Goal: Task Accomplishment & Management: Manage account settings

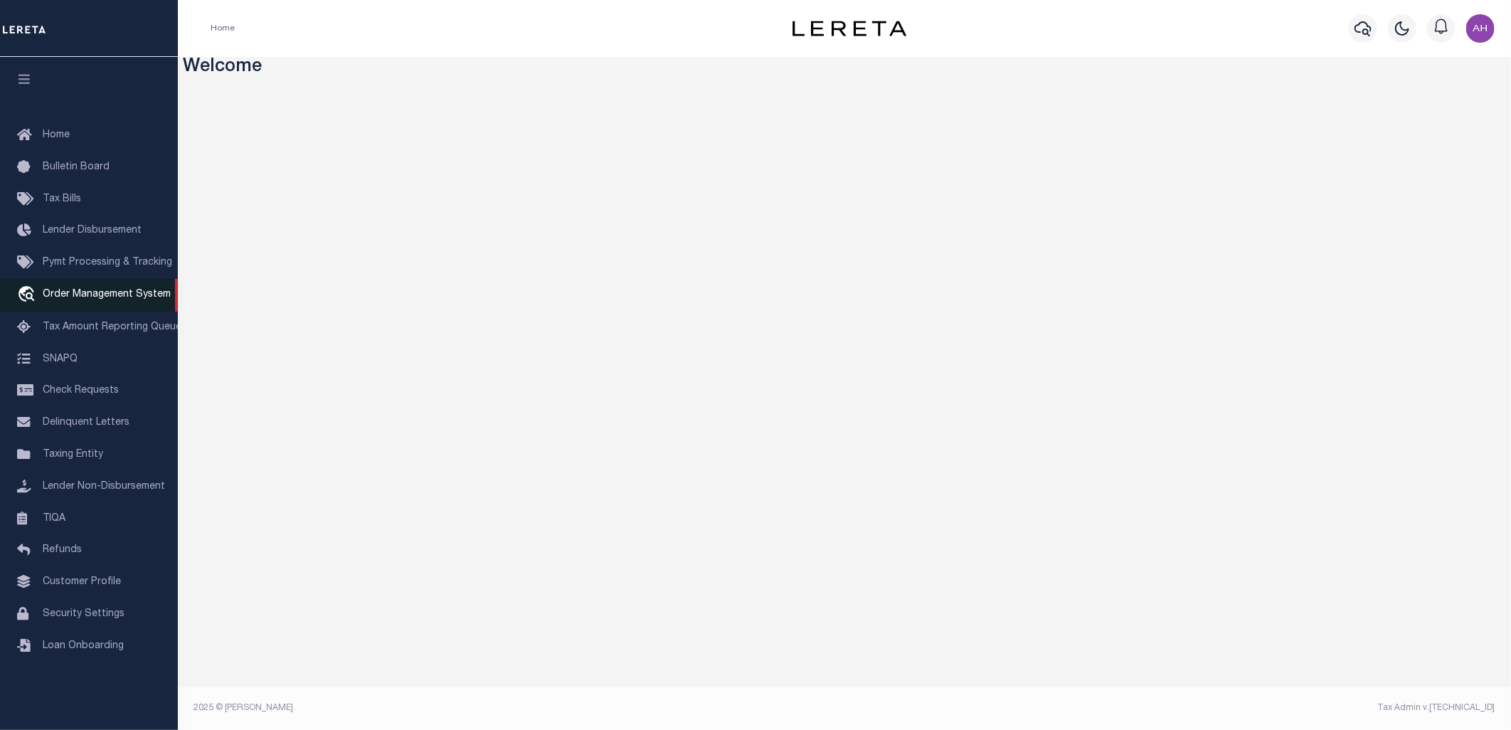
click at [87, 285] on link "travel_explore Order Management System" at bounding box center [89, 295] width 178 height 33
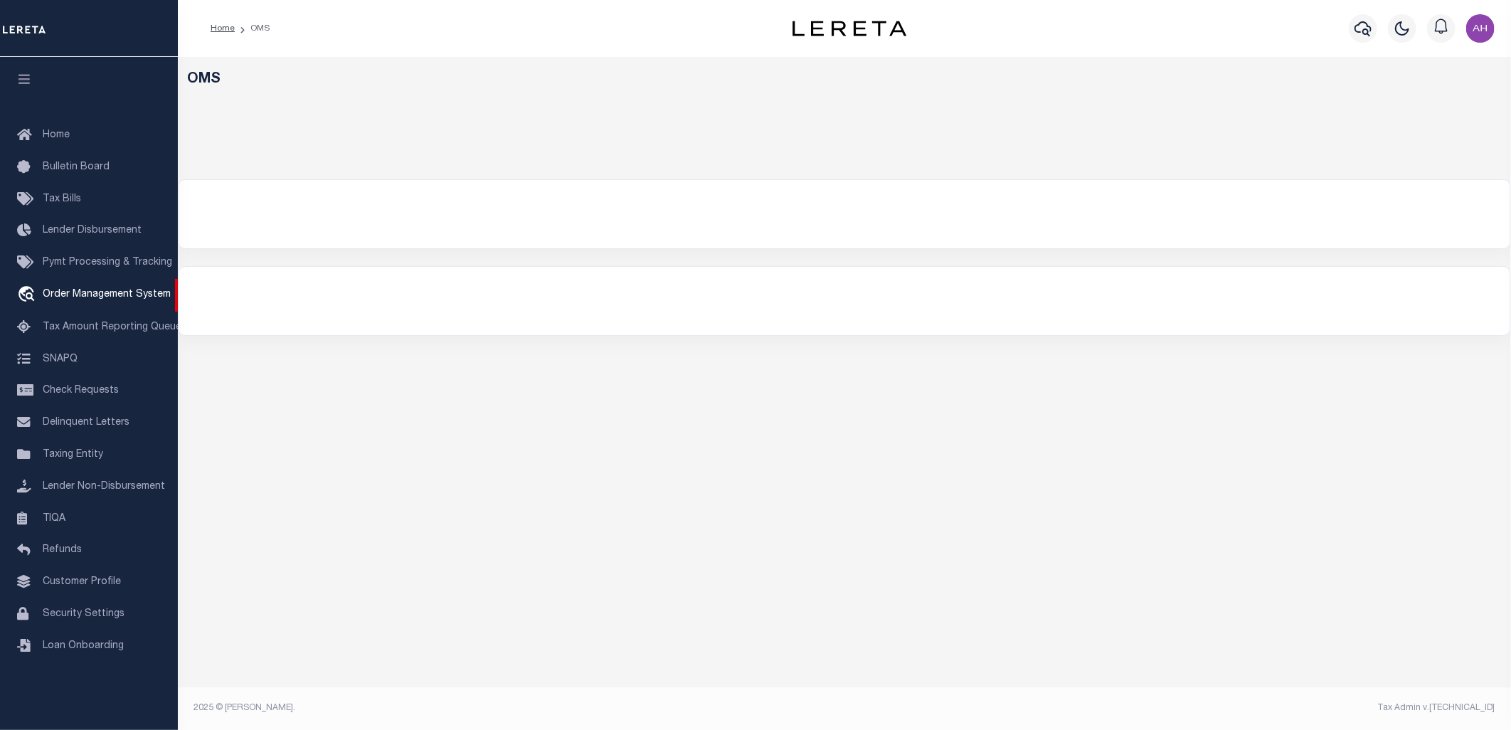
select select "200"
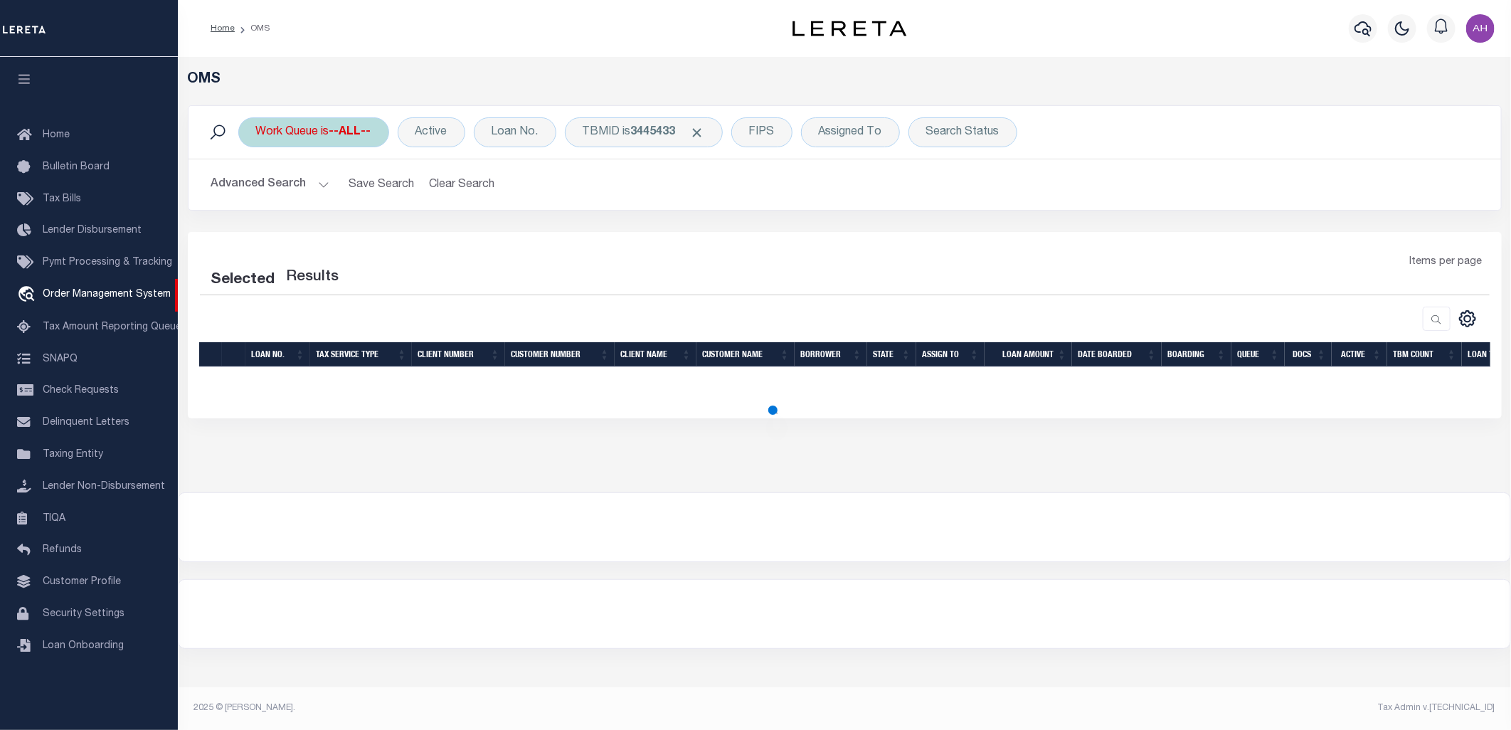
select select "200"
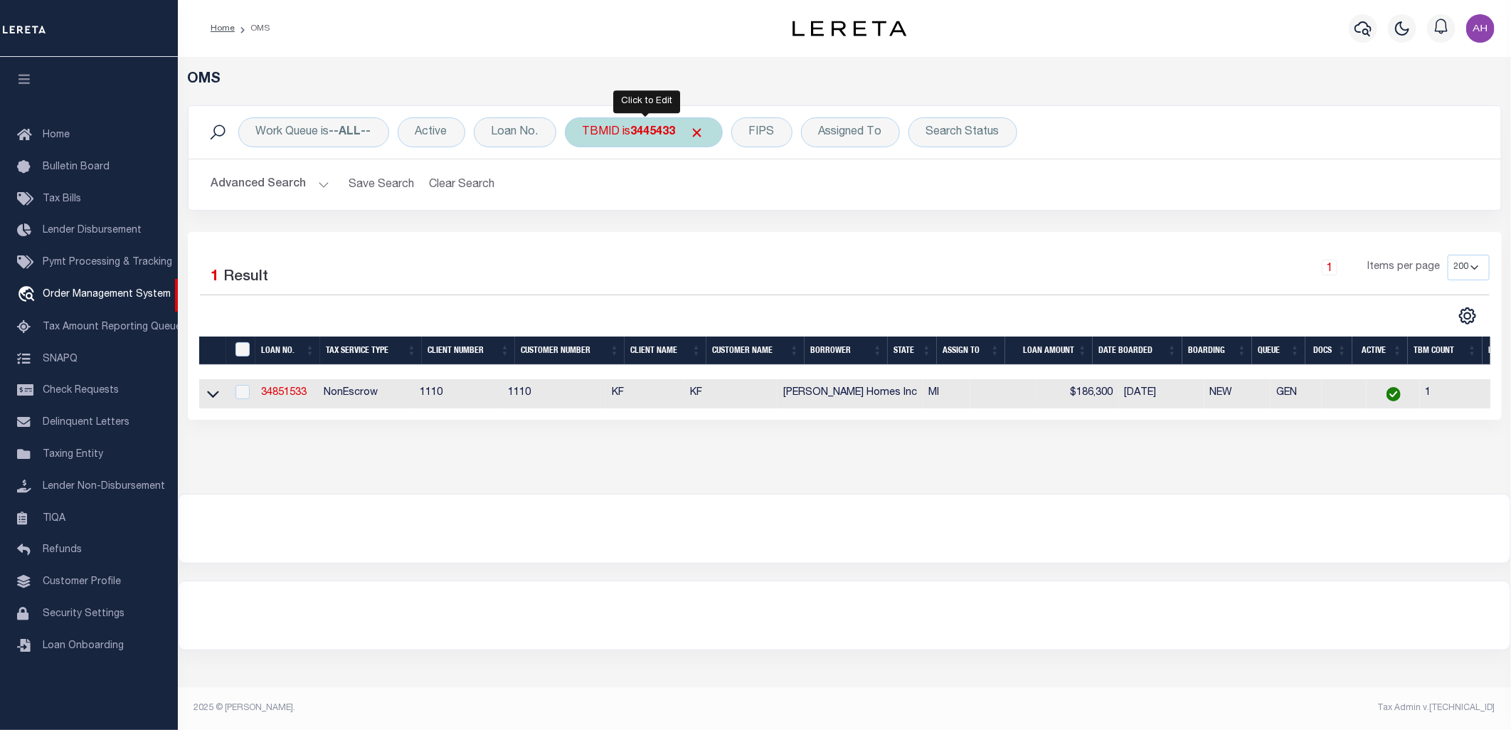
click at [651, 140] on div "TBMID is 3445433" at bounding box center [644, 132] width 158 height 30
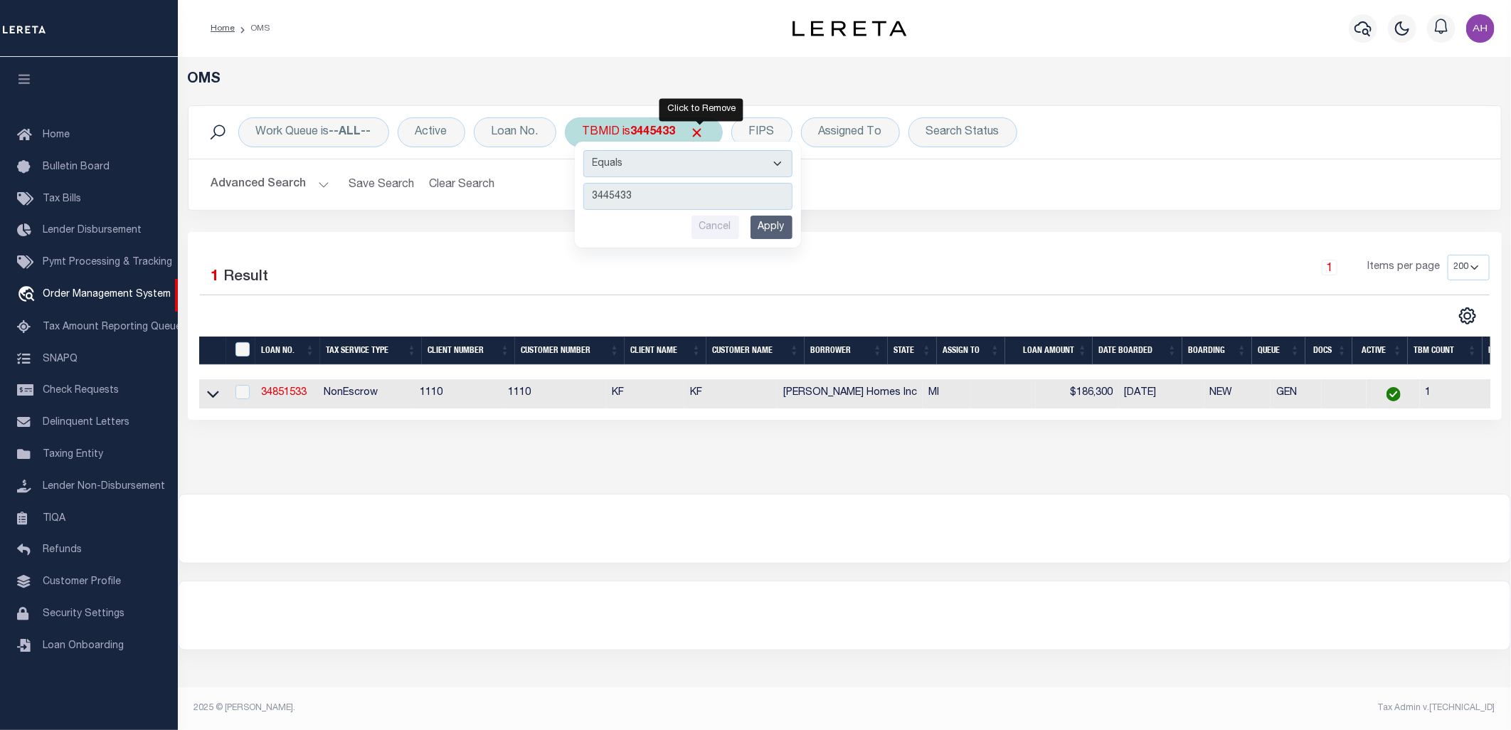
click at [713, 133] on div "TBMID is 3445433 Equals Is Not Equal To Is Greater Than Is Less Than 3445433 Ca…" at bounding box center [644, 132] width 158 height 30
click at [509, 129] on div "Loan No." at bounding box center [515, 132] width 83 height 30
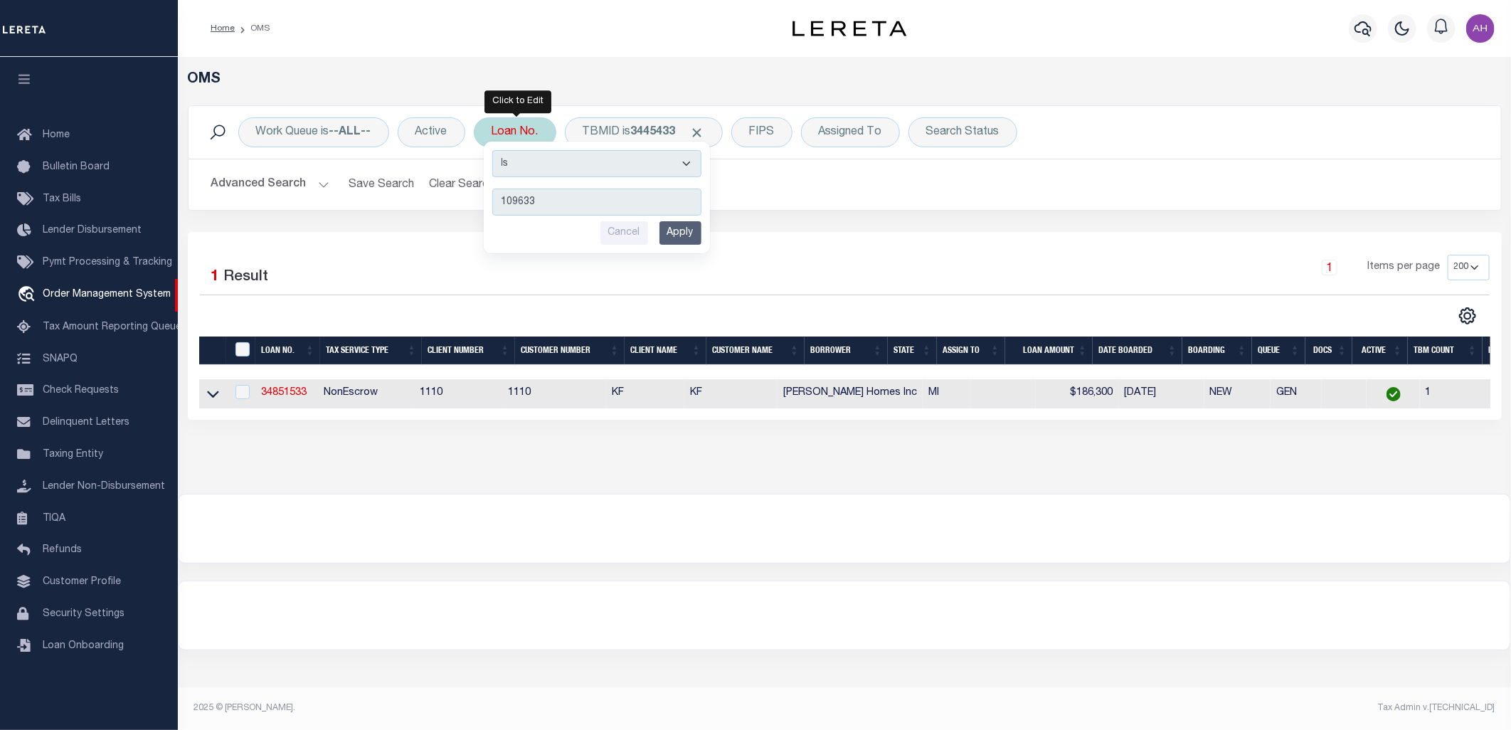
type input "109633"
click at [681, 245] on input "Apply" at bounding box center [680, 232] width 42 height 23
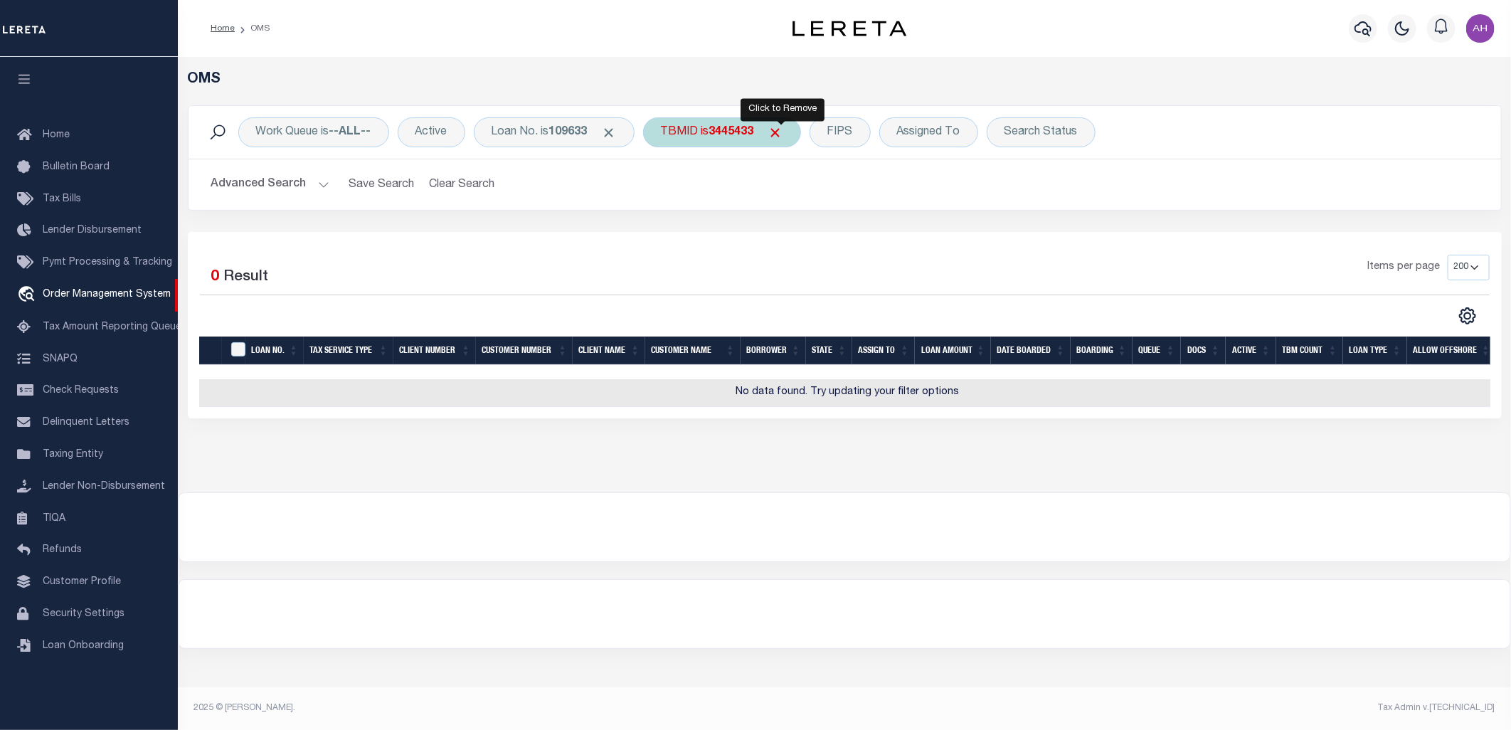
click at [782, 134] on span "Click to Remove" at bounding box center [775, 132] width 15 height 15
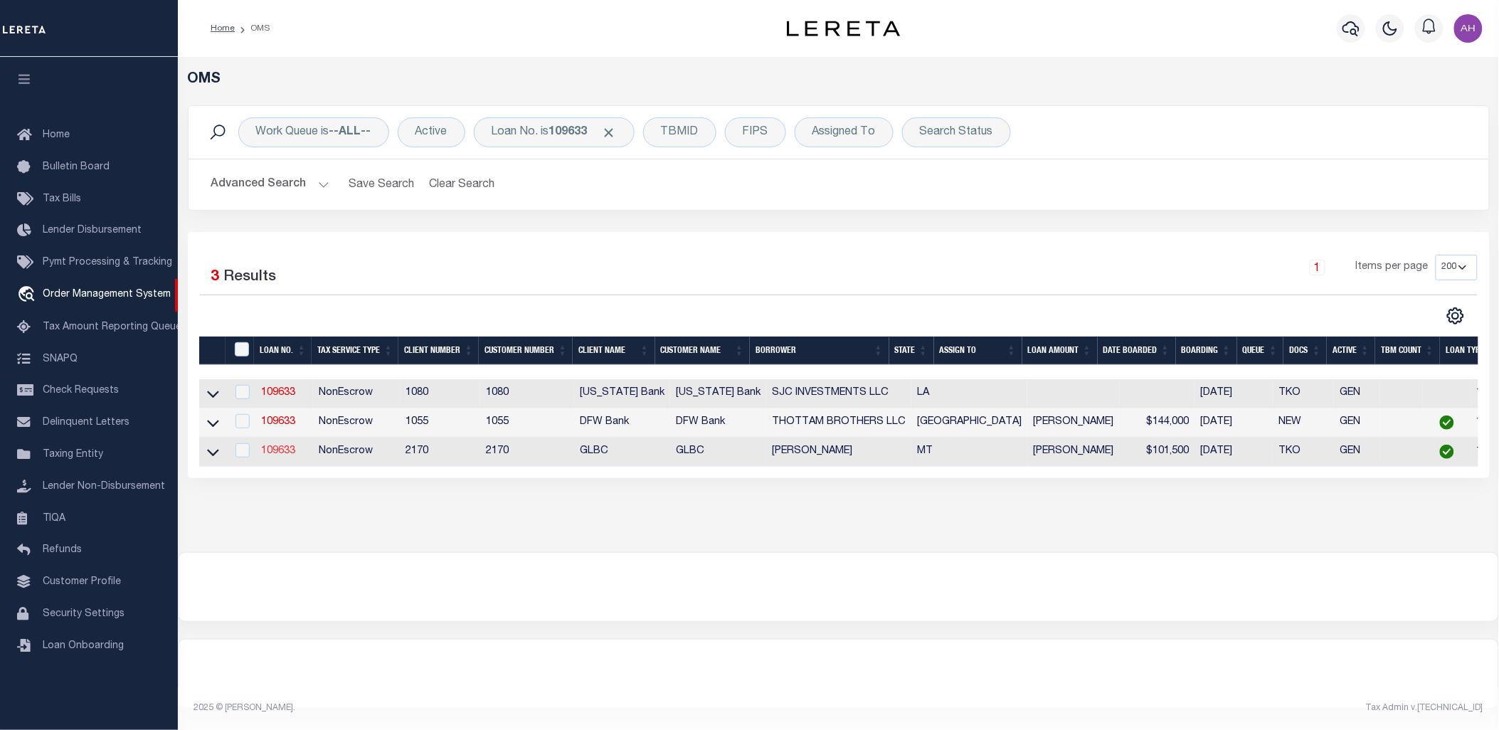
click at [292, 451] on link "109633" at bounding box center [278, 451] width 34 height 10
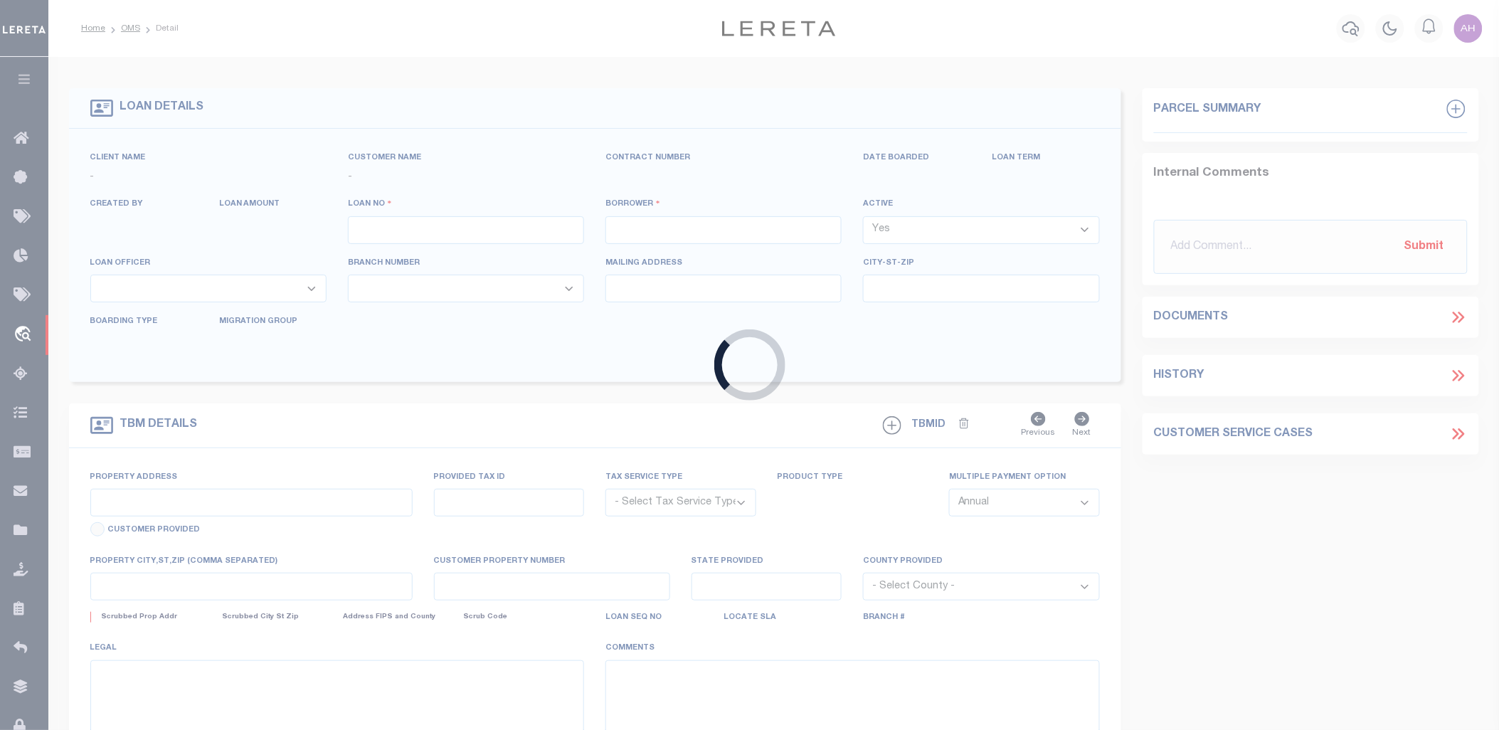
type input "109633"
type input "[PERSON_NAME]"
select select
type input "[STREET_ADDRESS]"
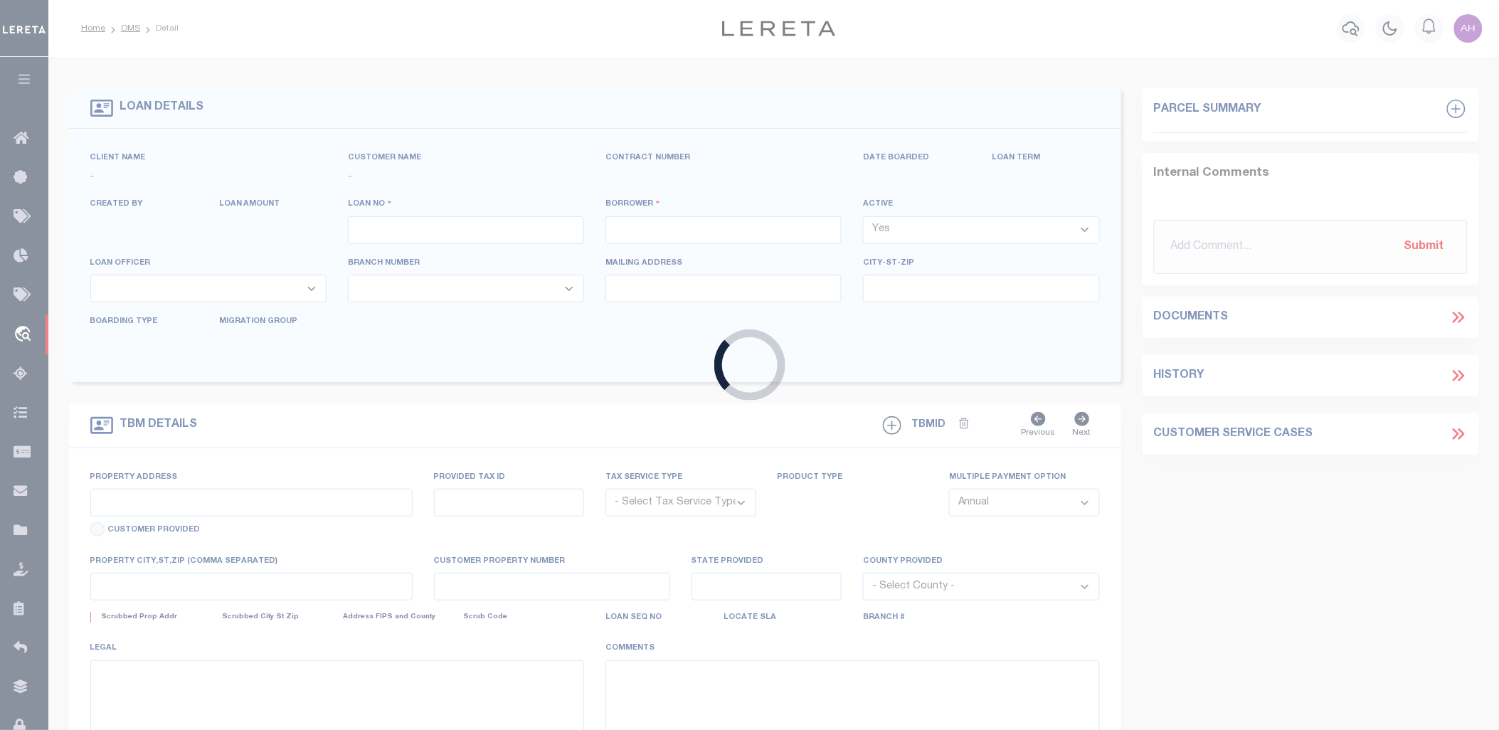
type input "MISSOULA MT 59804-7479"
select select "NonEscrow"
select select "4570"
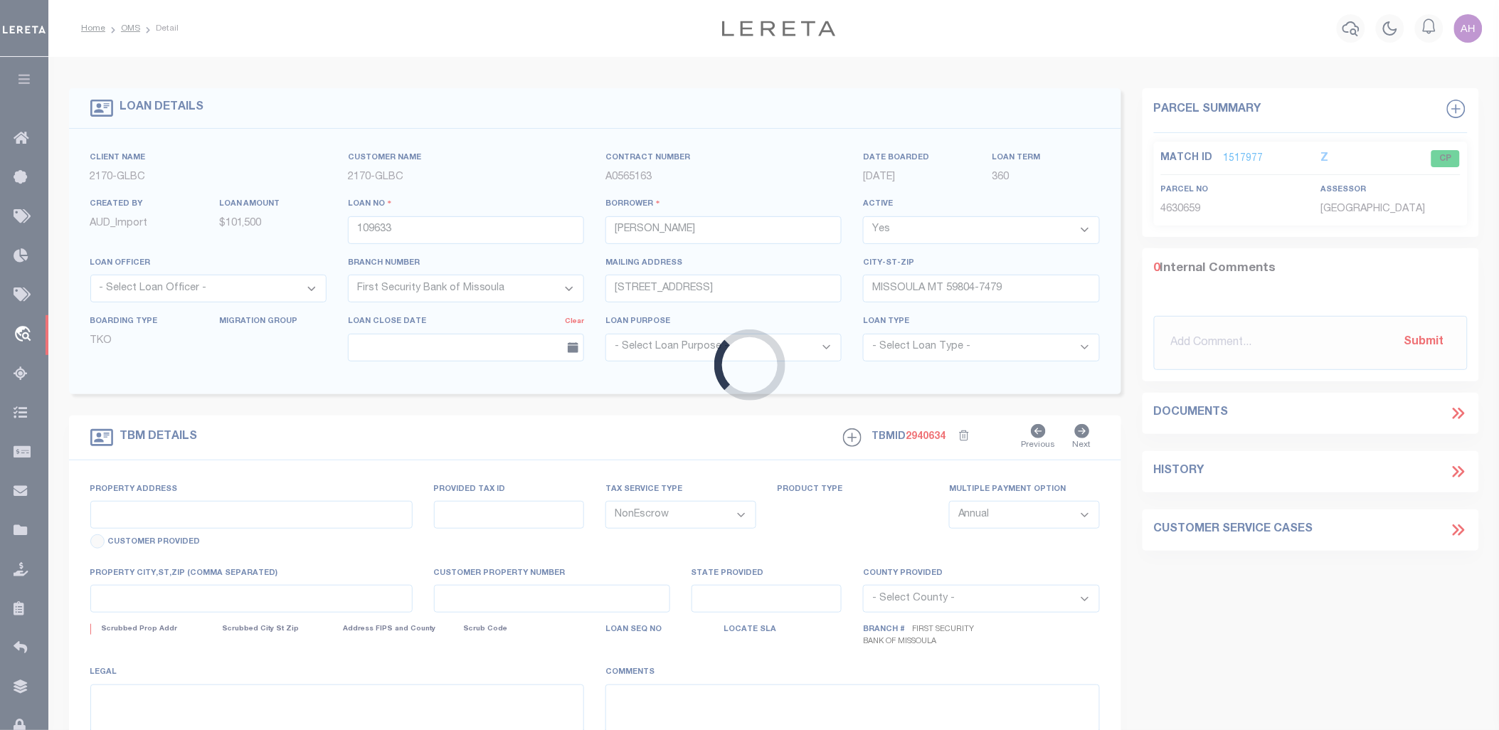
type input "[STREET_ADDRESS]"
select select
type input "MISSOULA MT 598040000"
type input "MT"
select select
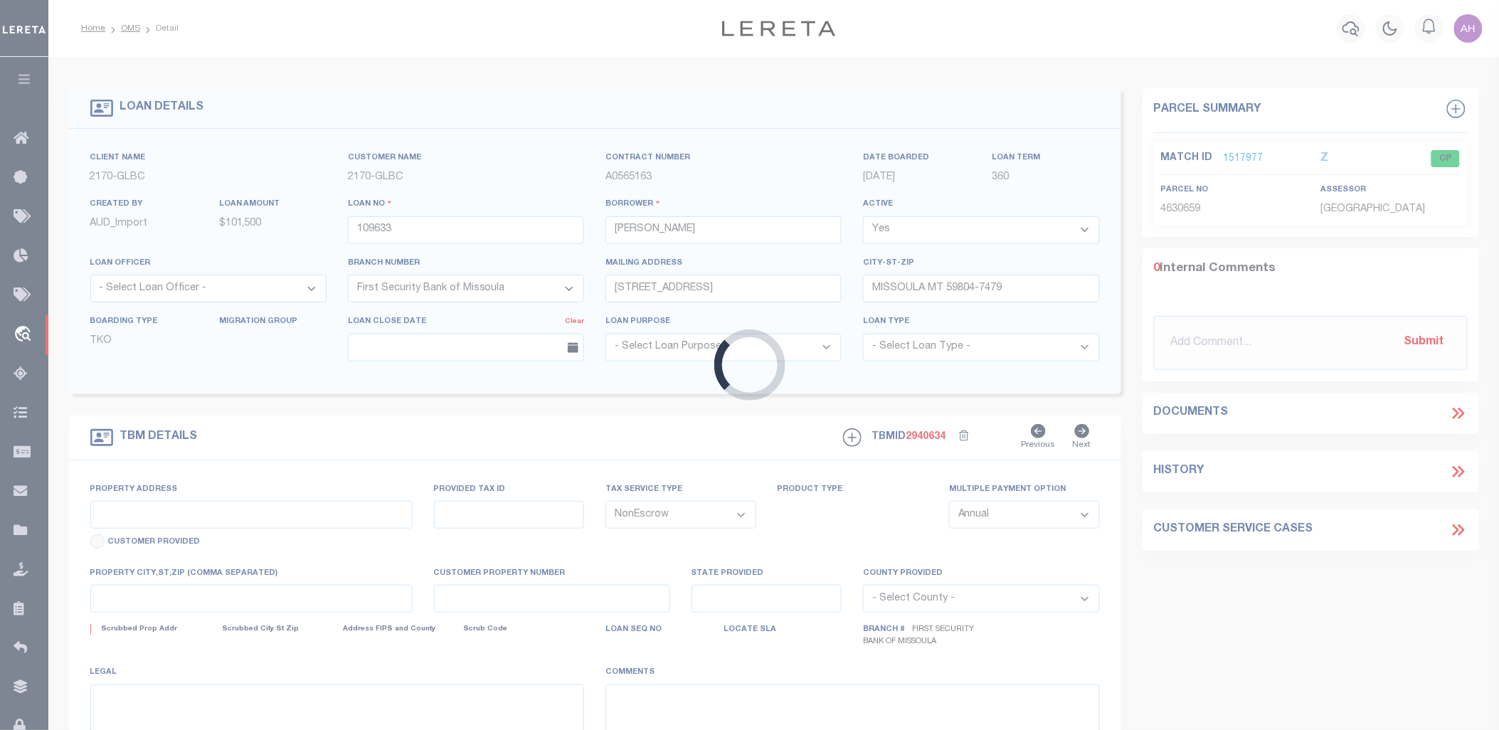
type textarea "Liability limited to information provided"
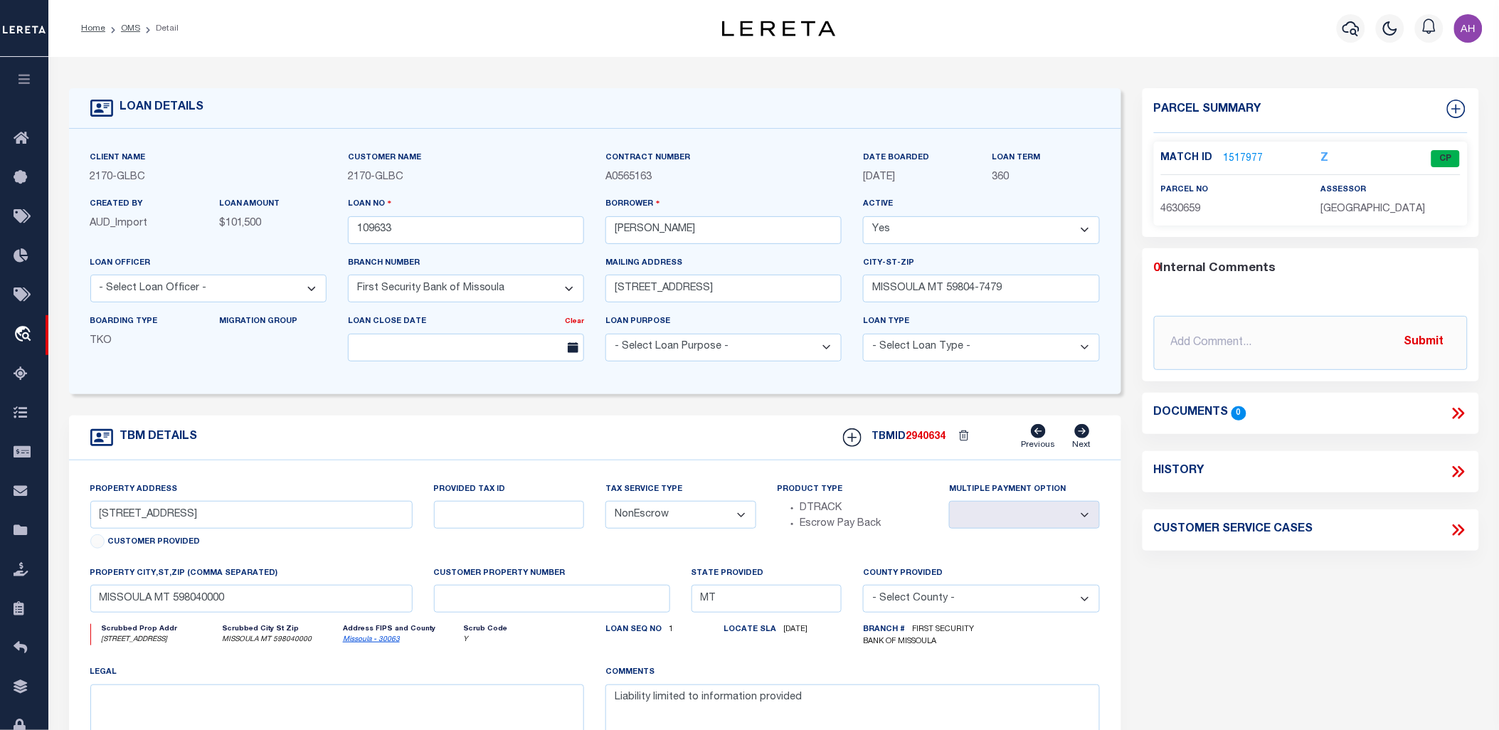
click at [785, 336] on select "- Select Loan Purpose - Church Exempt Construction to Perm Consumer Exempt Farm…" at bounding box center [723, 348] width 236 height 28
select select "400"
click at [605, 335] on select "- Select Loan Purpose - Church Exempt Construction to Perm Consumer Exempt Farm…" at bounding box center [723, 348] width 236 height 28
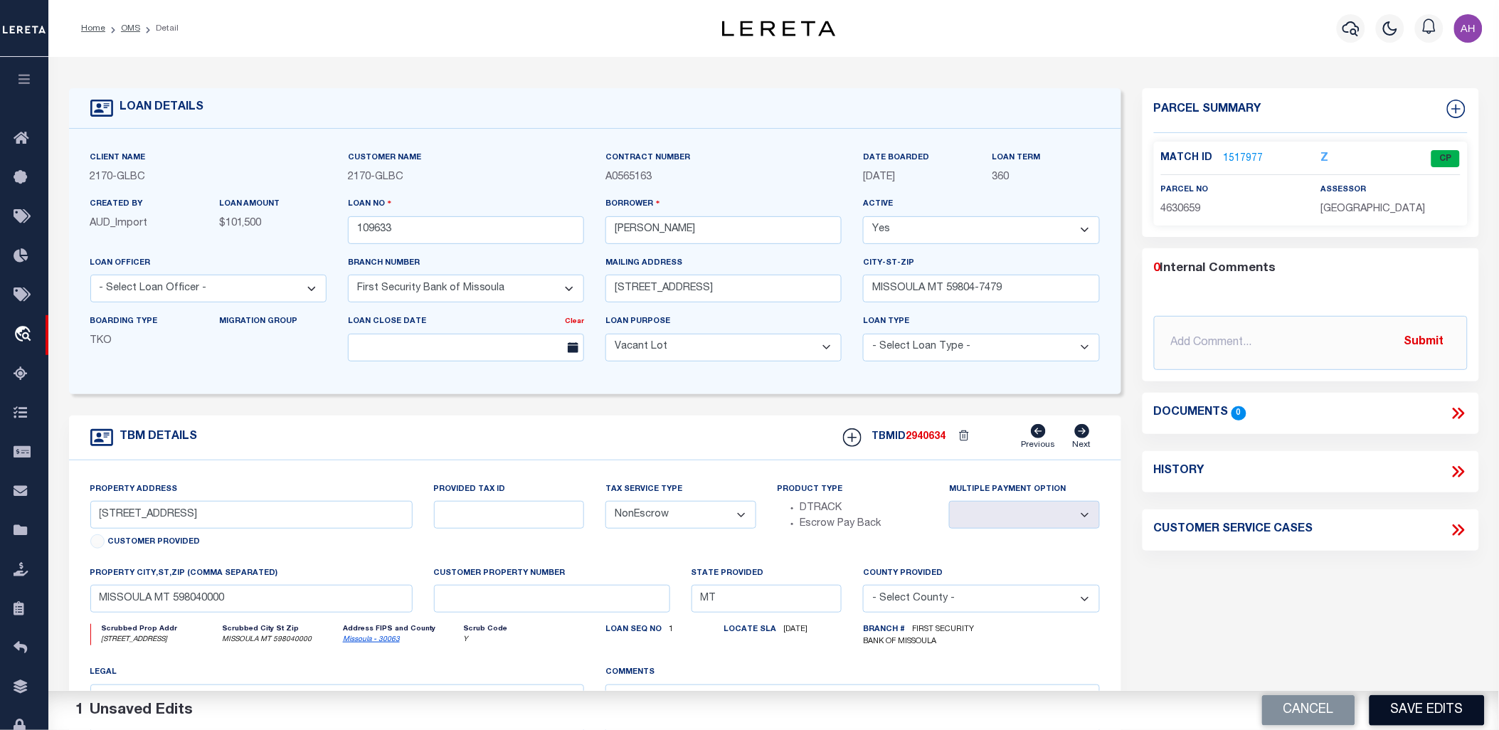
click at [1451, 713] on button "Save Edits" at bounding box center [1426, 710] width 115 height 31
